Goal: Transaction & Acquisition: Purchase product/service

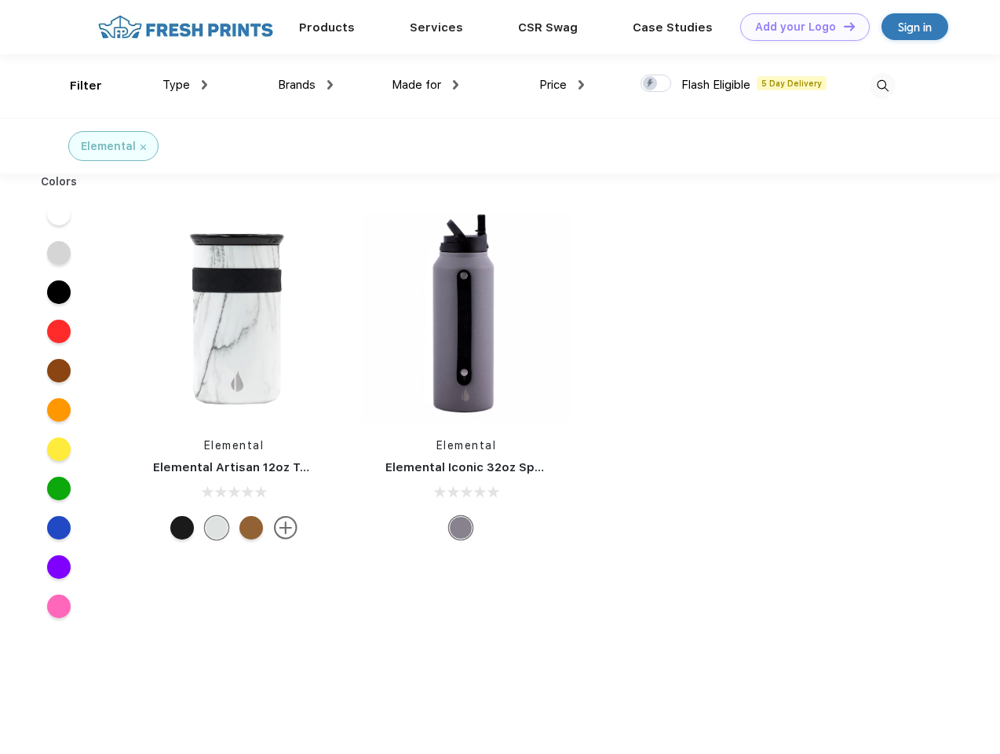
scroll to position [1, 0]
click at [799, 27] on link "Add your Logo Design Tool" at bounding box center [805, 26] width 130 height 27
click at [0, 0] on div "Design Tool" at bounding box center [0, 0] width 0 height 0
click at [842, 26] on link "Add your Logo Design Tool" at bounding box center [805, 26] width 130 height 27
click at [75, 86] on div "Filter" at bounding box center [86, 86] width 32 height 18
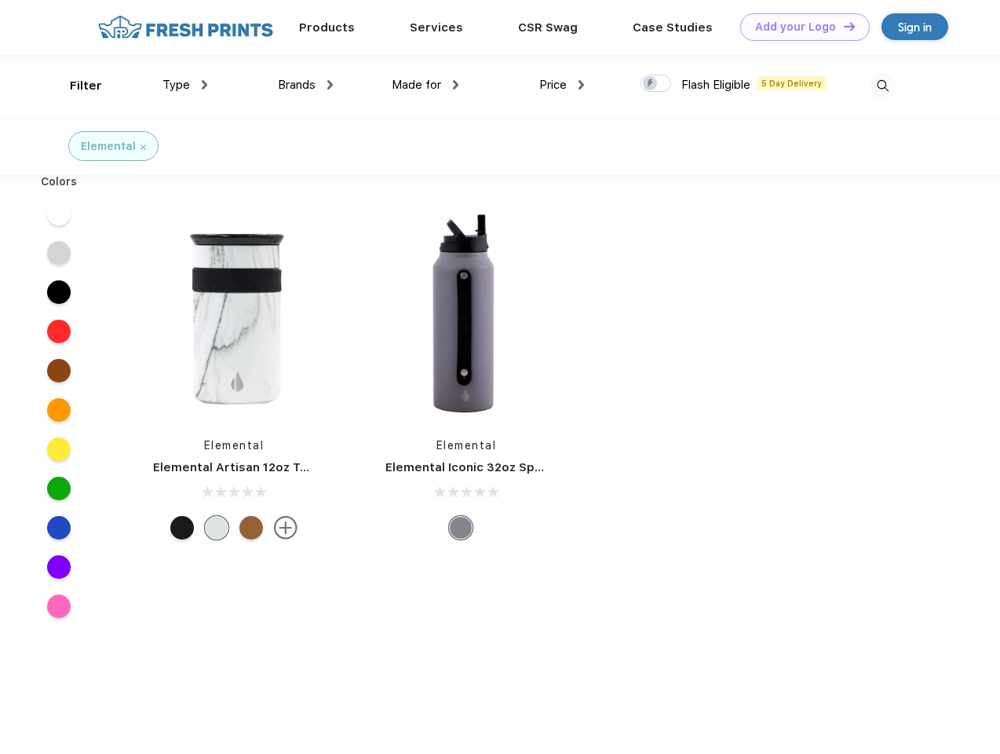
click at [185, 85] on span "Type" at bounding box center [176, 85] width 27 height 14
click at [305, 85] on span "Brands" at bounding box center [297, 85] width 38 height 14
click at [426, 85] on span "Made for" at bounding box center [416, 85] width 49 height 14
click at [562, 85] on span "Price" at bounding box center [552, 85] width 27 height 14
click at [656, 84] on div at bounding box center [656, 83] width 31 height 17
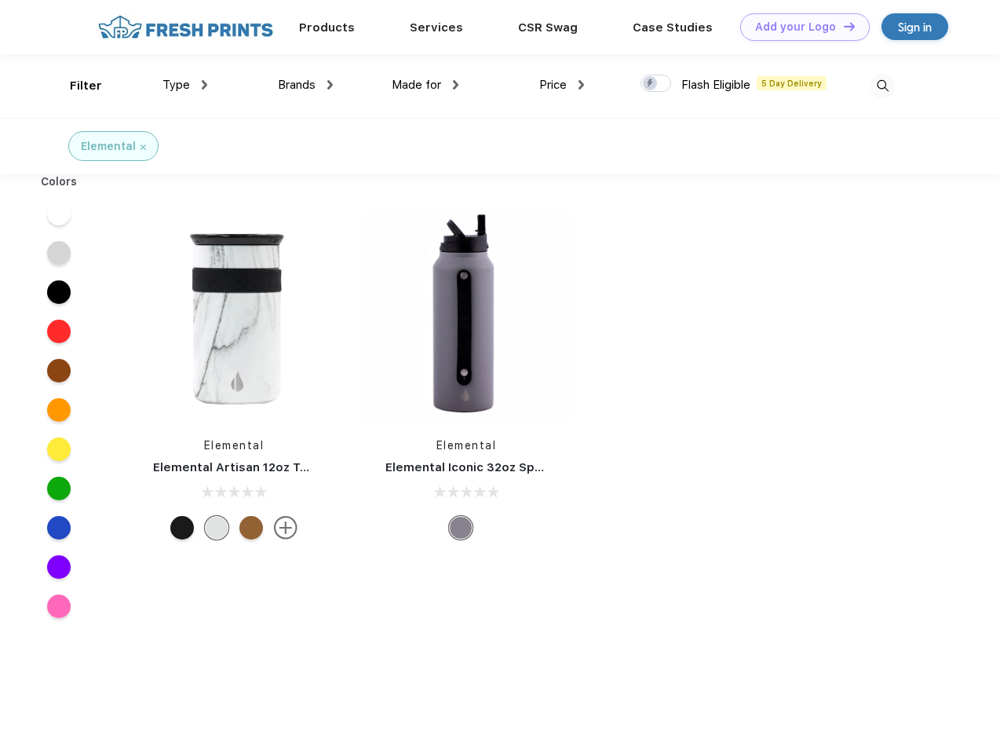
click at [651, 84] on input "checkbox" at bounding box center [646, 79] width 10 height 10
click at [883, 86] on img at bounding box center [883, 86] width 26 height 26
